Goal: Transaction & Acquisition: Purchase product/service

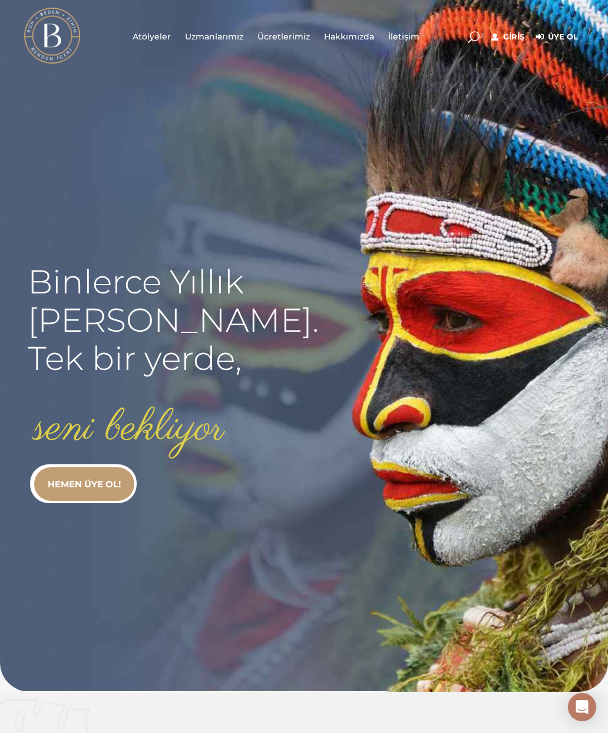
click at [521, 35] on link "Giriş" at bounding box center [508, 37] width 33 height 14
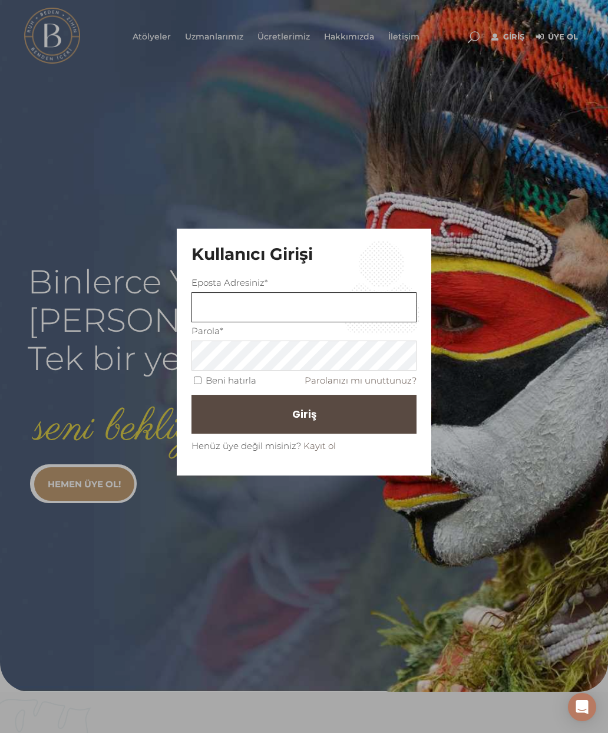
click at [352, 309] on input "text" at bounding box center [304, 307] width 225 height 30
type input "Nilufergunhan11@gmail.com"
click at [359, 416] on button "Giriş" at bounding box center [304, 414] width 225 height 39
click at [201, 379] on input "Beni hatırla" at bounding box center [198, 381] width 8 height 8
checkbox input "true"
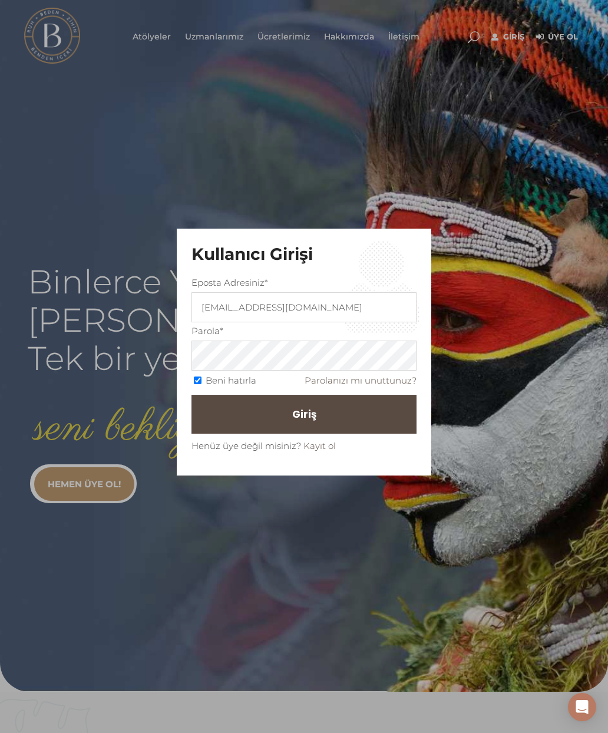
click at [322, 424] on button "Giriş" at bounding box center [304, 414] width 225 height 39
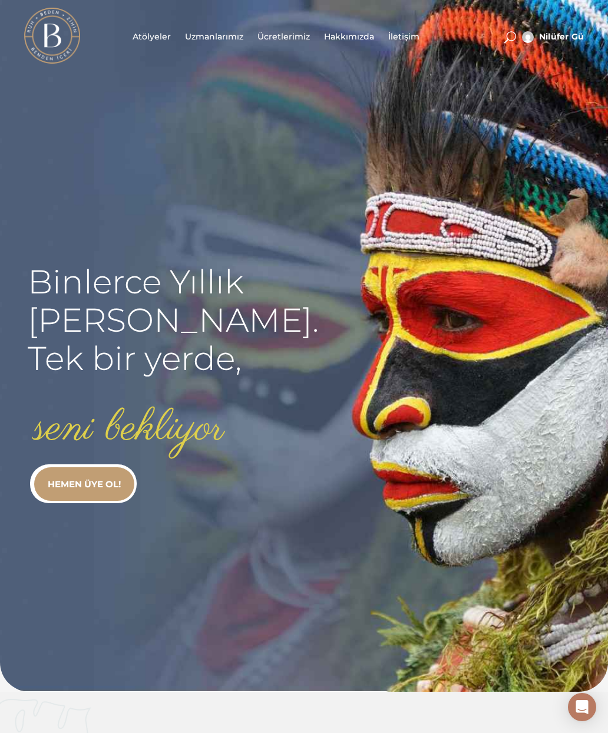
click at [81, 476] on link "HEMEN ÜYE OL!" at bounding box center [84, 484] width 100 height 34
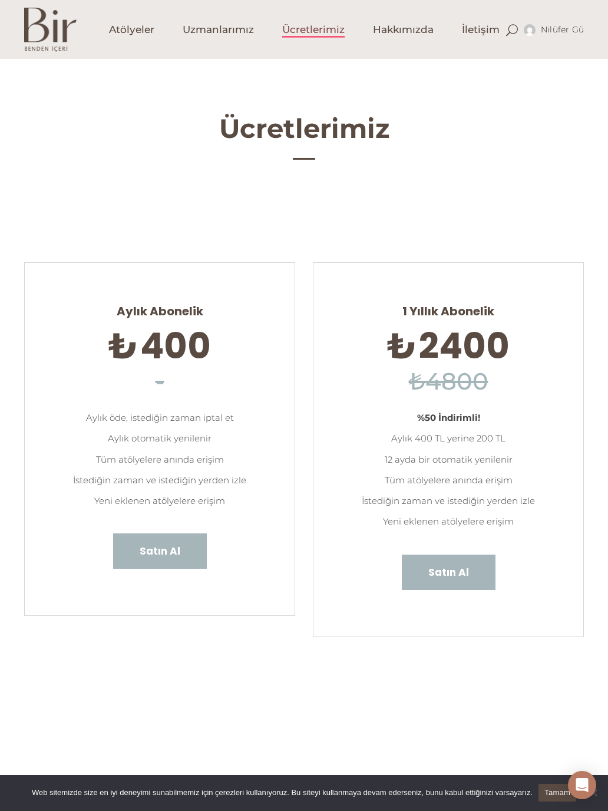
click at [455, 569] on span "Satın Al" at bounding box center [449, 572] width 41 height 15
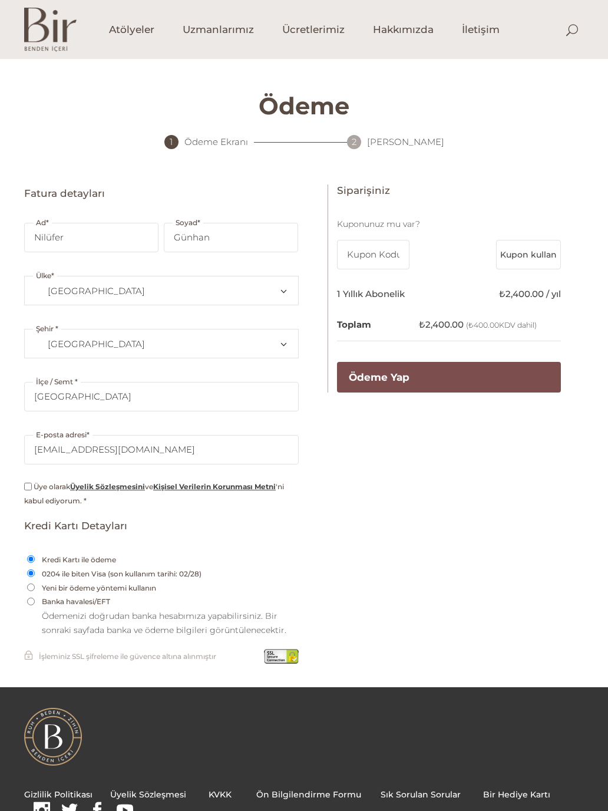
select select "TR34"
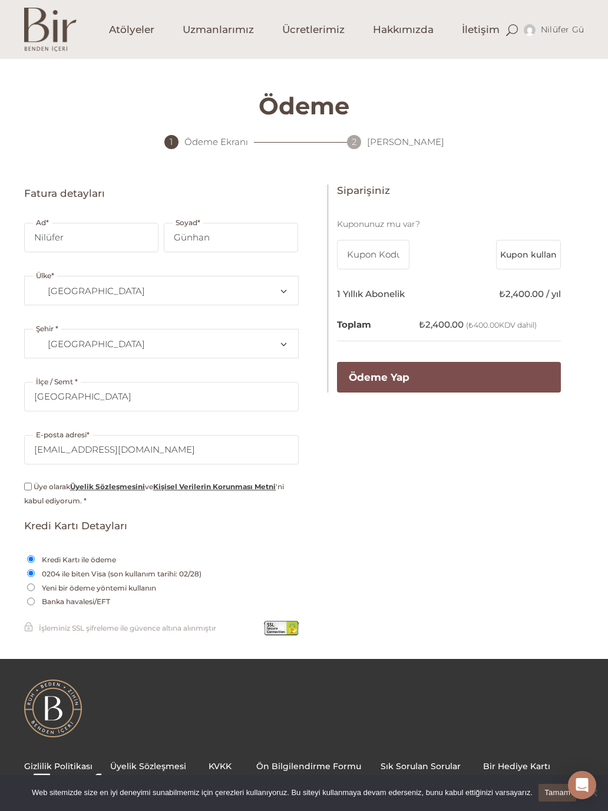
click at [26, 489] on input "Üye olarak Üyelik Sözleşmesini ve Kişisel Verilerin Korunması Metni 'ni kabul e…" at bounding box center [28, 487] width 8 height 8
checkbox input "true"
click at [48, 594] on label "Yeni bir ödeme yöntemi kullanın" at bounding box center [99, 588] width 120 height 14
click at [35, 591] on input "Yeni bir ödeme yöntemi kullanın" at bounding box center [31, 588] width 8 height 8
radio input "true"
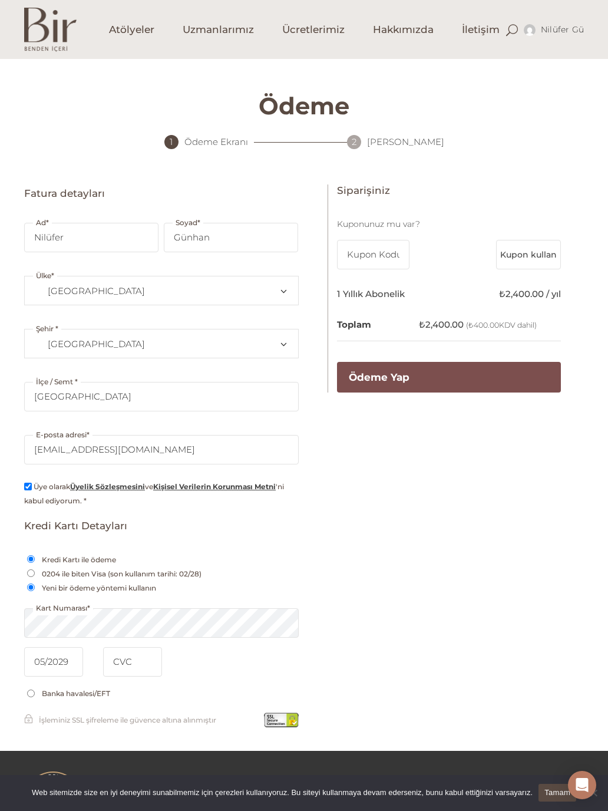
type input "05 / 2029"
click at [137, 665] on input "tel" at bounding box center [132, 661] width 59 height 29
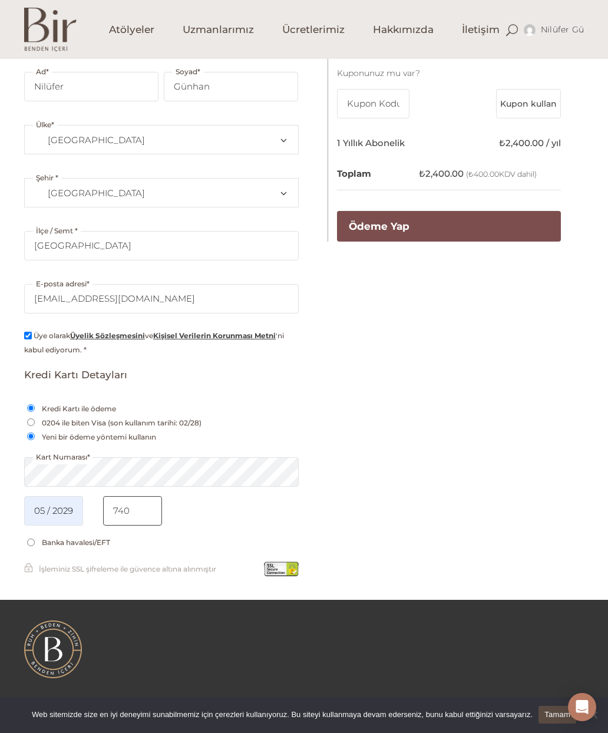
scroll to position [100, 0]
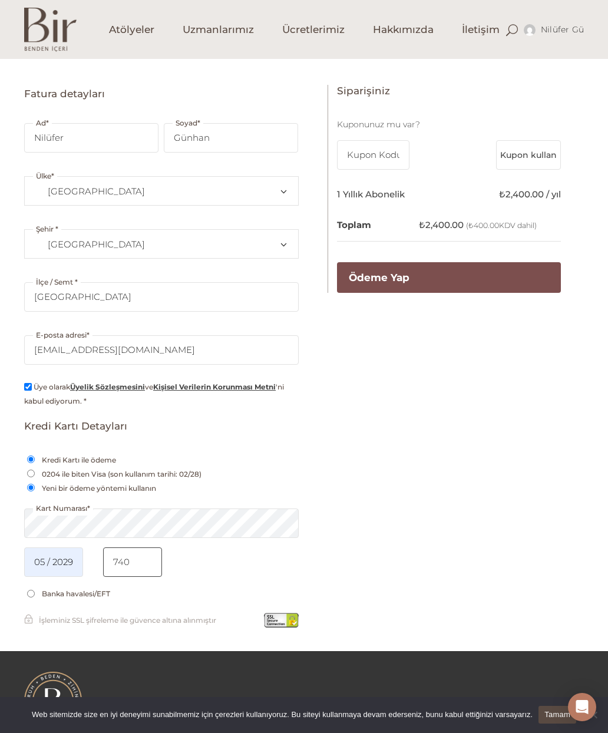
type input "740"
click at [468, 279] on button "Ödeme Yap" at bounding box center [449, 277] width 224 height 31
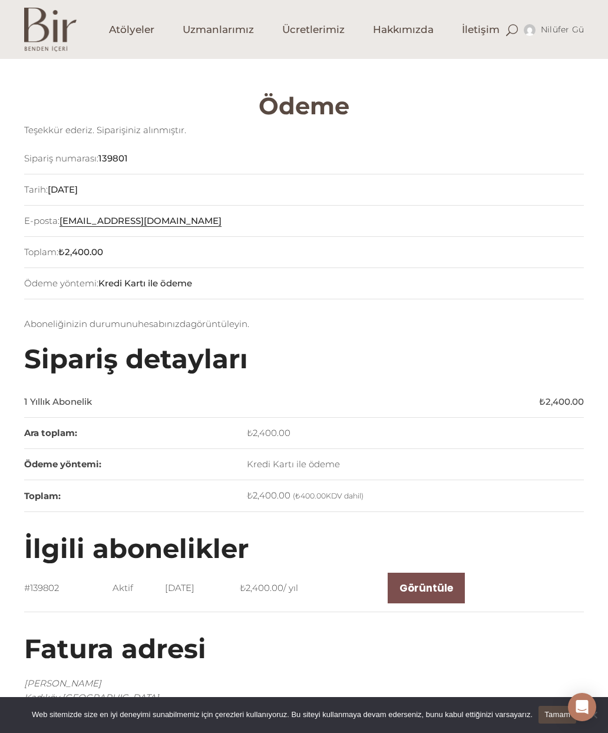
click at [54, 36] on img at bounding box center [50, 30] width 52 height 44
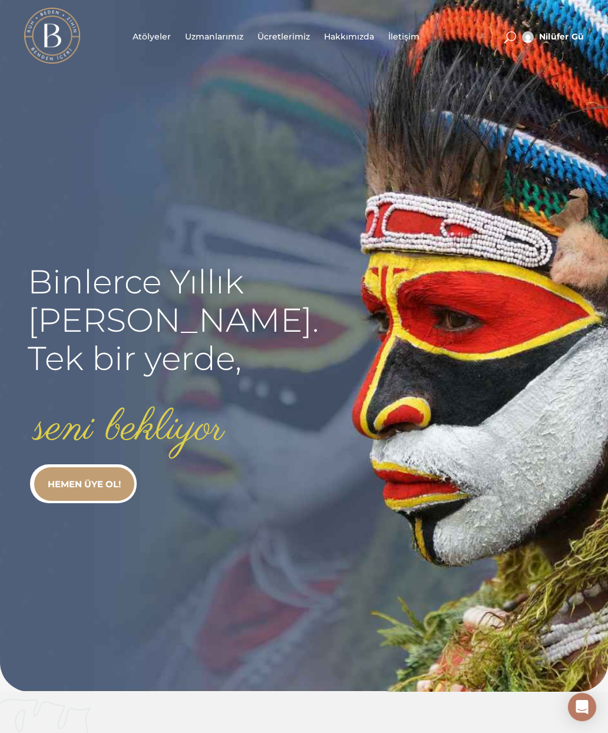
click at [162, 39] on span "Atölyeler" at bounding box center [152, 37] width 38 height 14
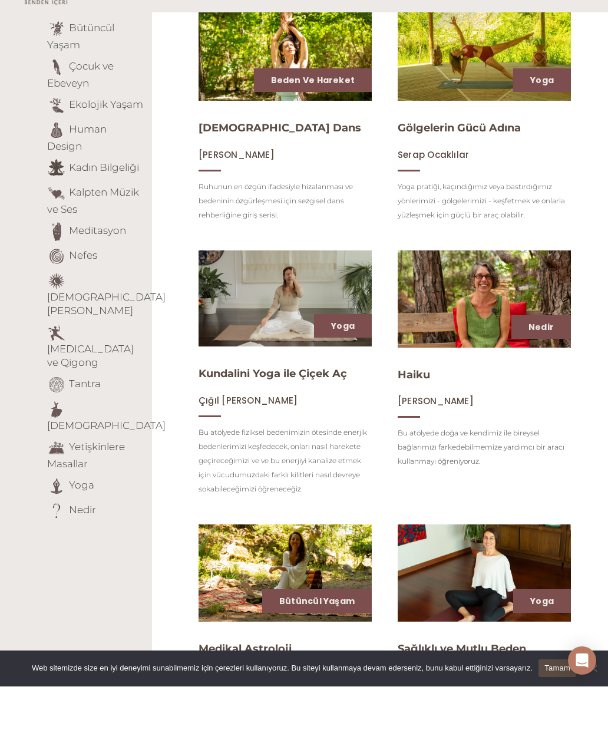
scroll to position [184, 0]
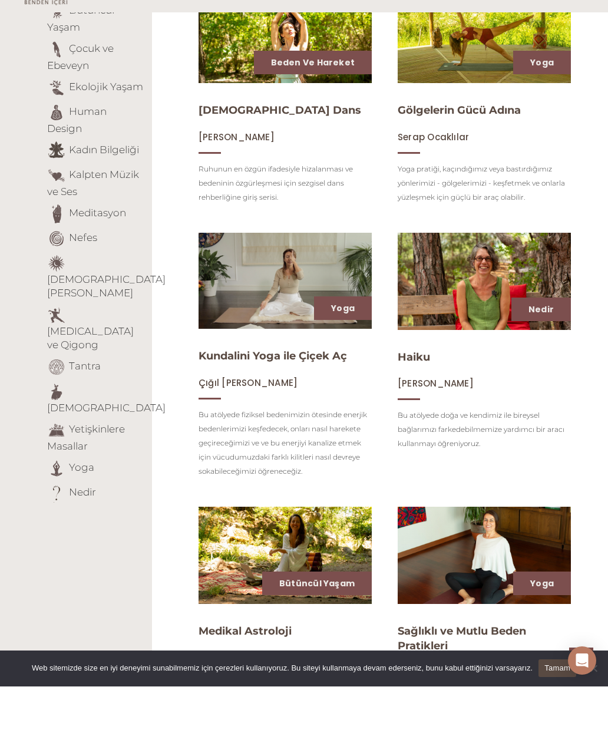
click at [121, 253] on link "Meditasyon" at bounding box center [97, 259] width 57 height 12
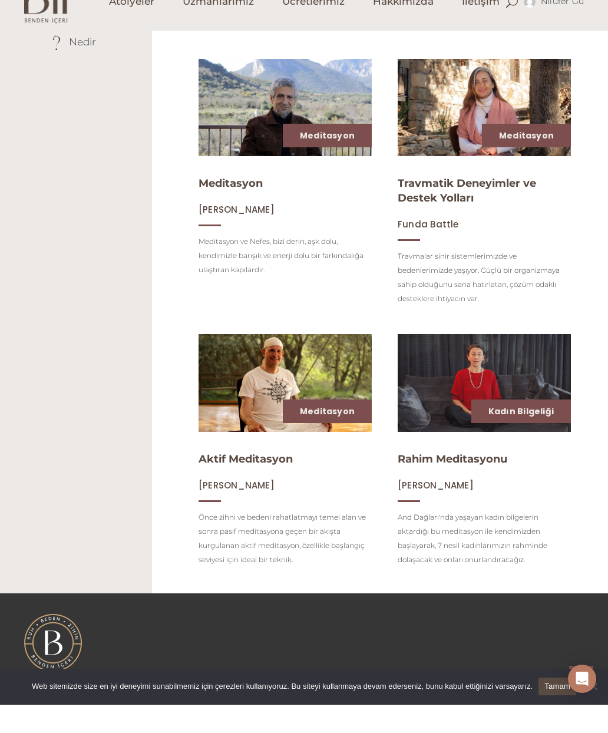
scroll to position [655, 0]
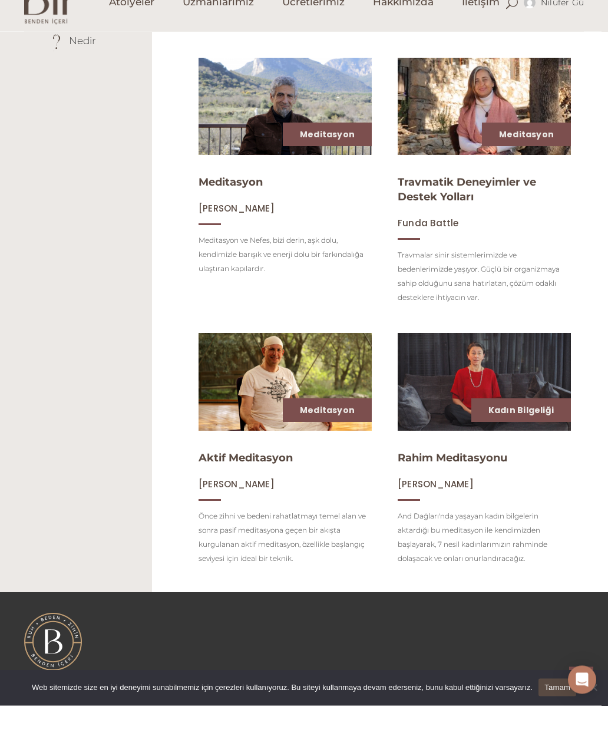
click at [252, 479] on link "Aktif Meditasyon" at bounding box center [246, 485] width 94 height 13
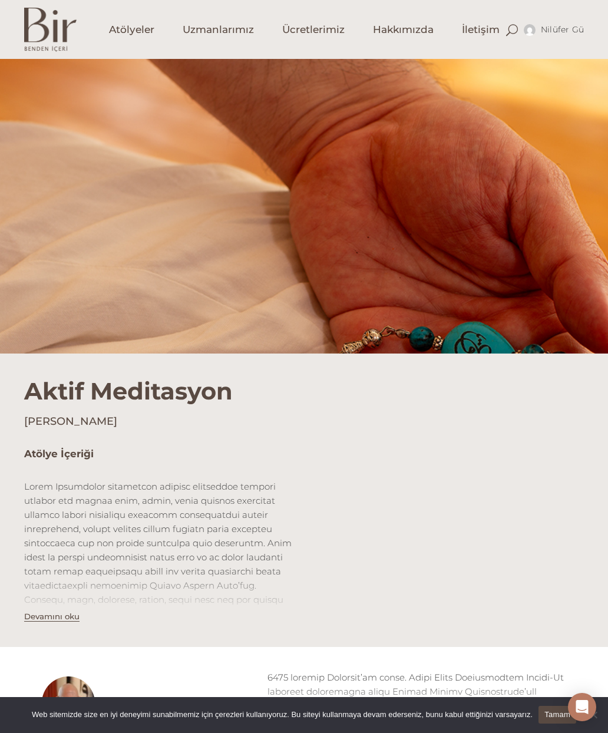
click at [569, 214] on div at bounding box center [304, 206] width 608 height 295
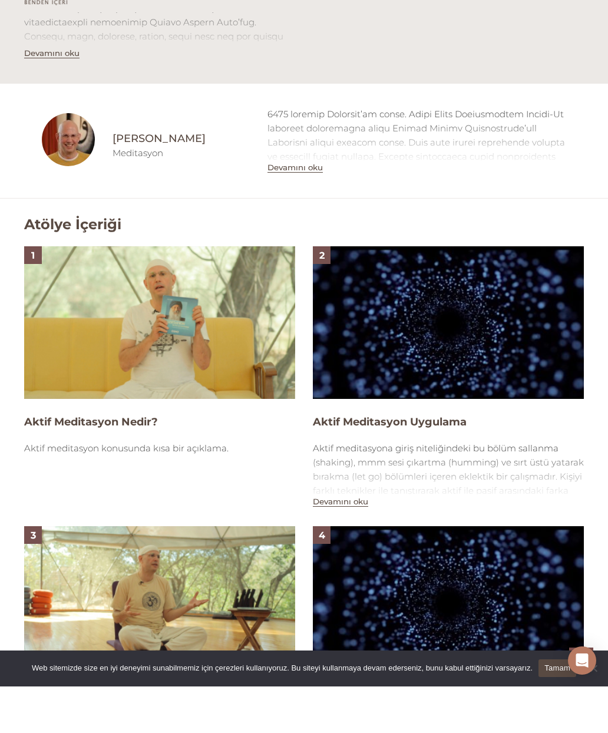
scroll to position [519, 0]
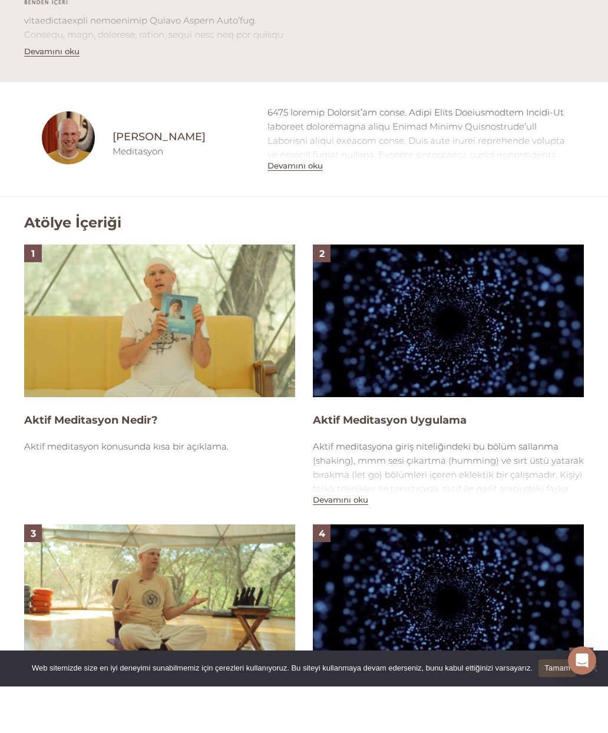
click at [357, 542] on button "Devamını oku" at bounding box center [340, 547] width 55 height 10
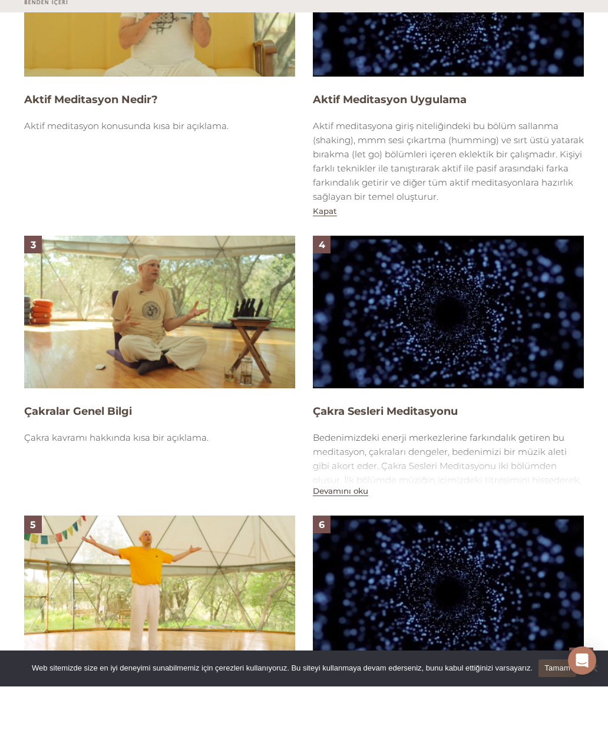
scroll to position [878, 0]
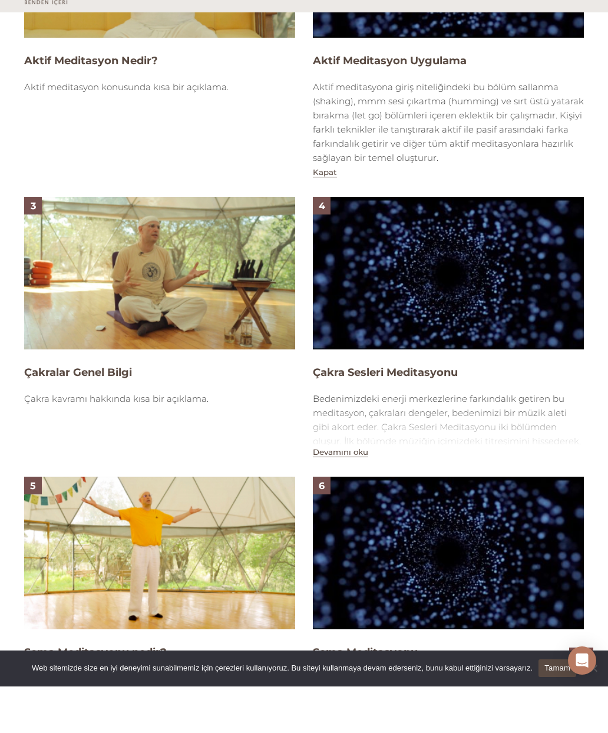
click at [355, 494] on button "Devamını oku" at bounding box center [340, 499] width 55 height 10
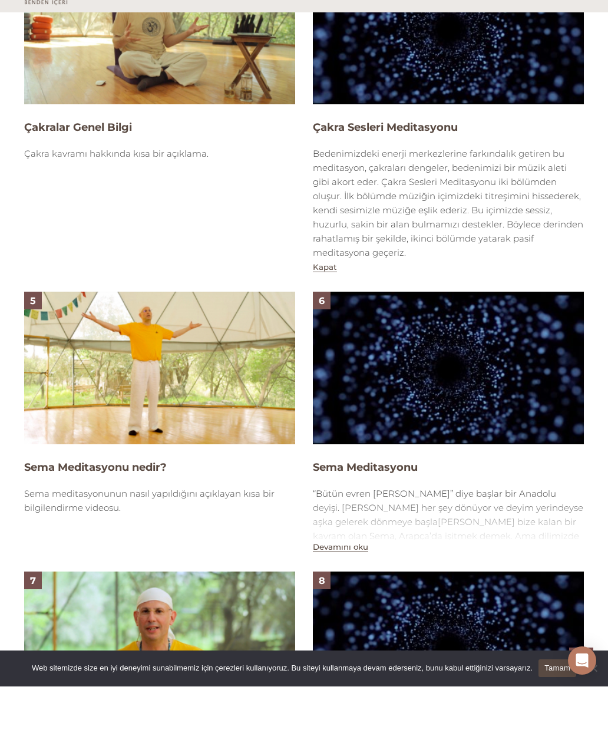
scroll to position [1133, 0]
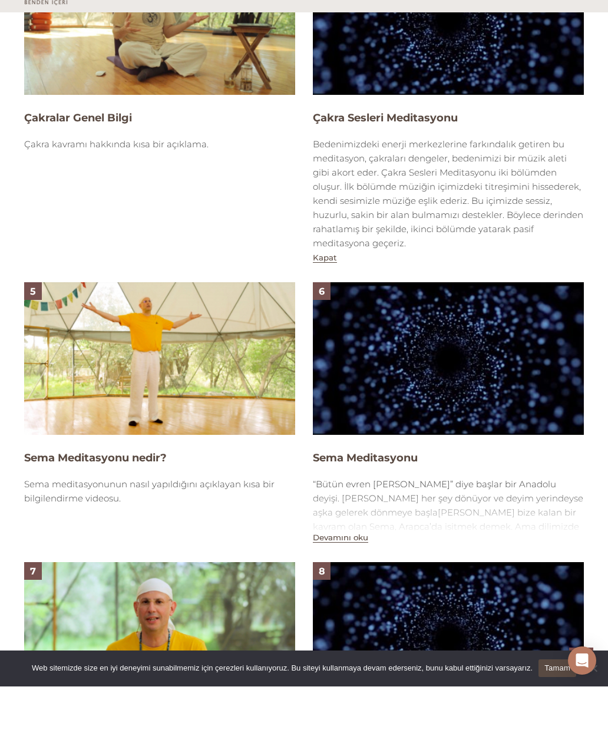
click at [338, 579] on button "Devamını oku" at bounding box center [340, 584] width 55 height 10
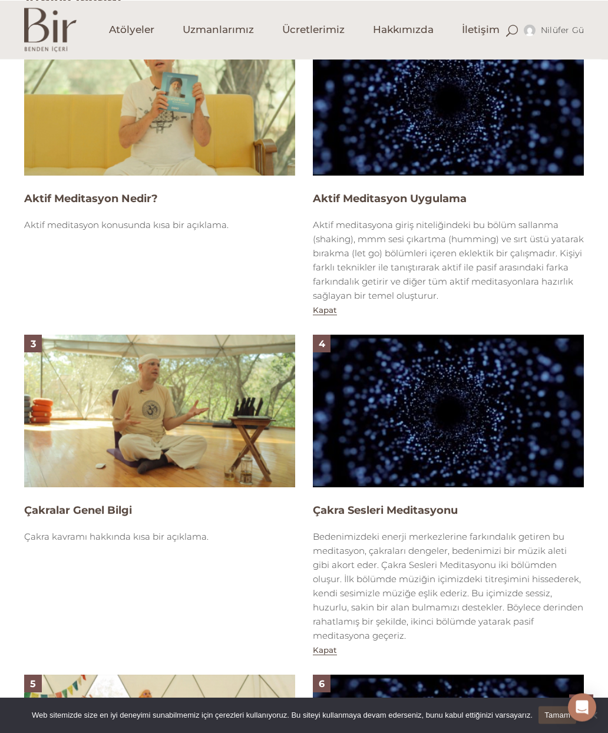
scroll to position [766, 0]
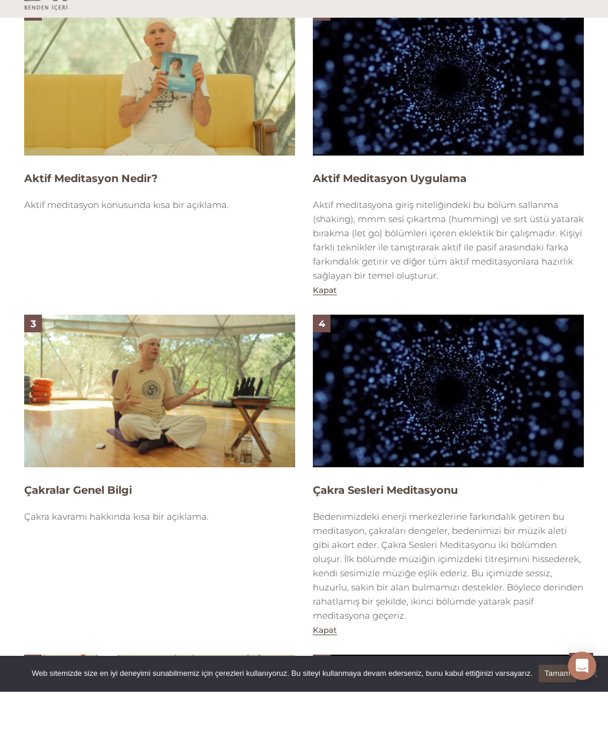
click at [382, 406] on img at bounding box center [448, 432] width 271 height 153
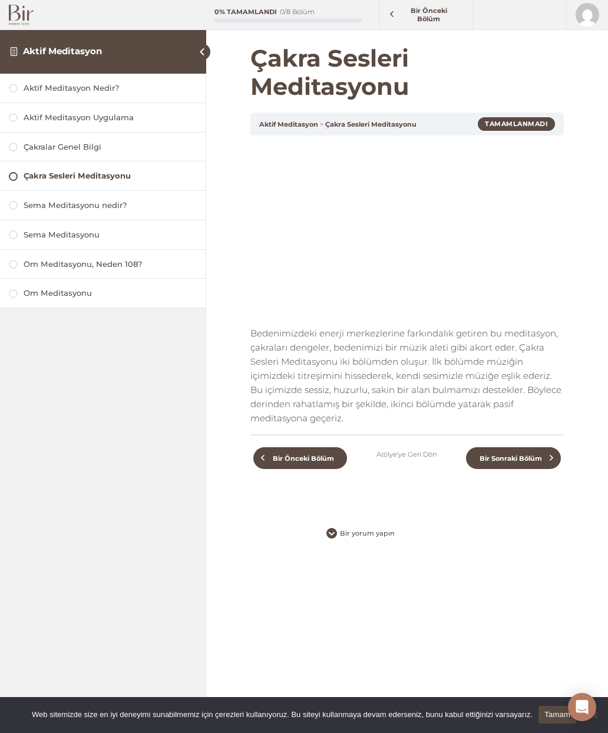
click at [128, 727] on div "Web sitemizde size en iyi deneyimi sunabilmemiz için çerezleri kullanıyoruz. Bu…" at bounding box center [304, 715] width 608 height 37
